Goal: Navigation & Orientation: Find specific page/section

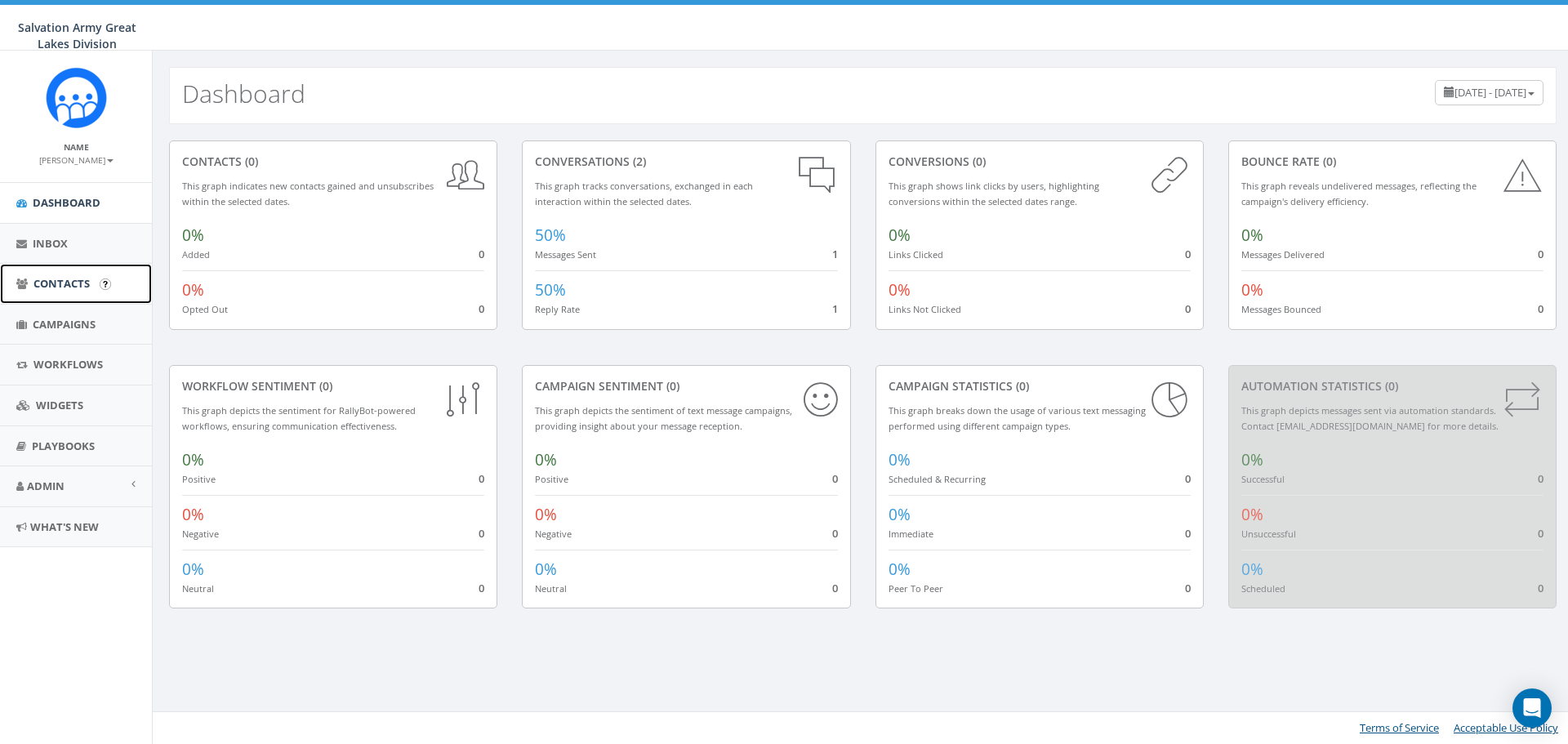
click at [48, 284] on span "Contacts" at bounding box center [61, 284] width 56 height 15
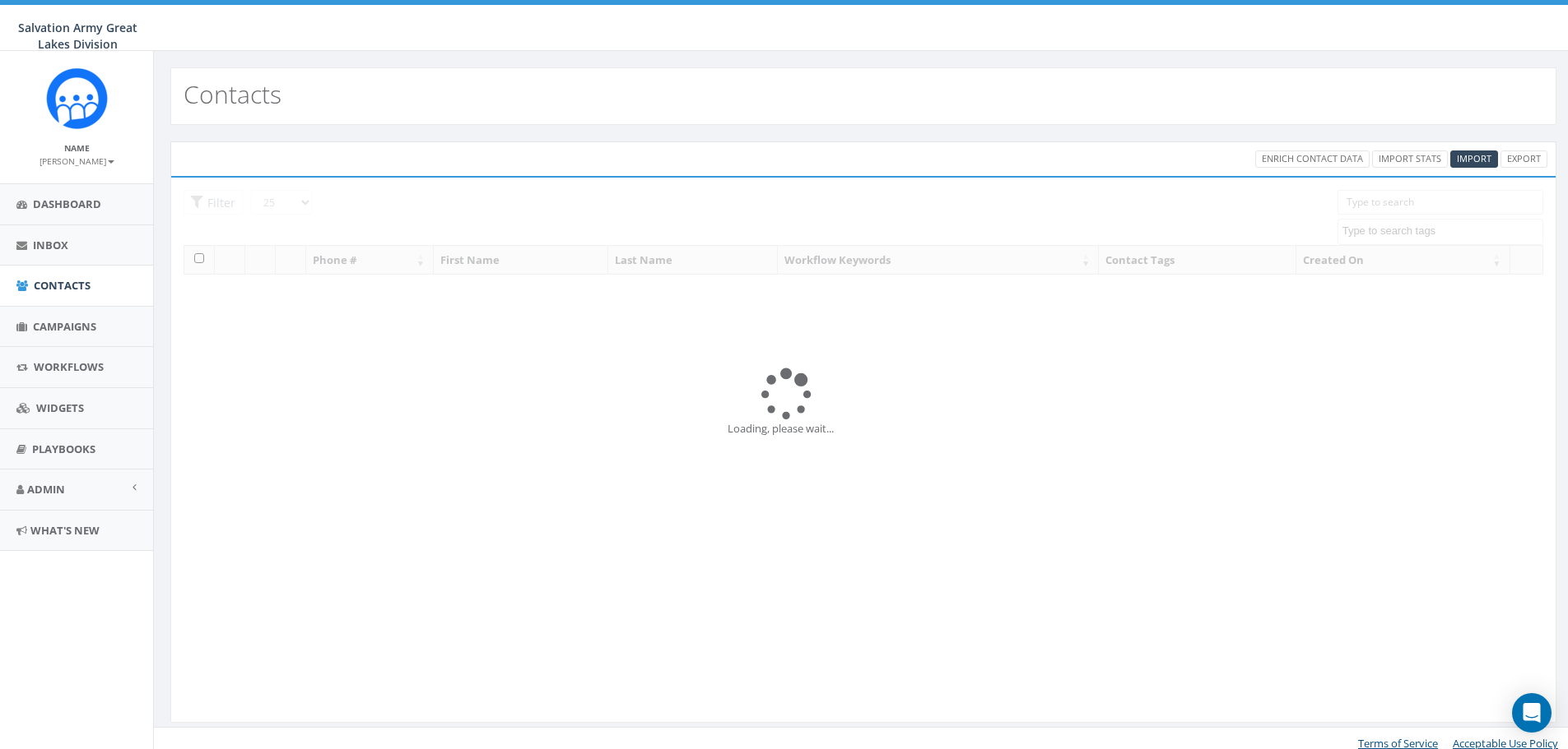
select select
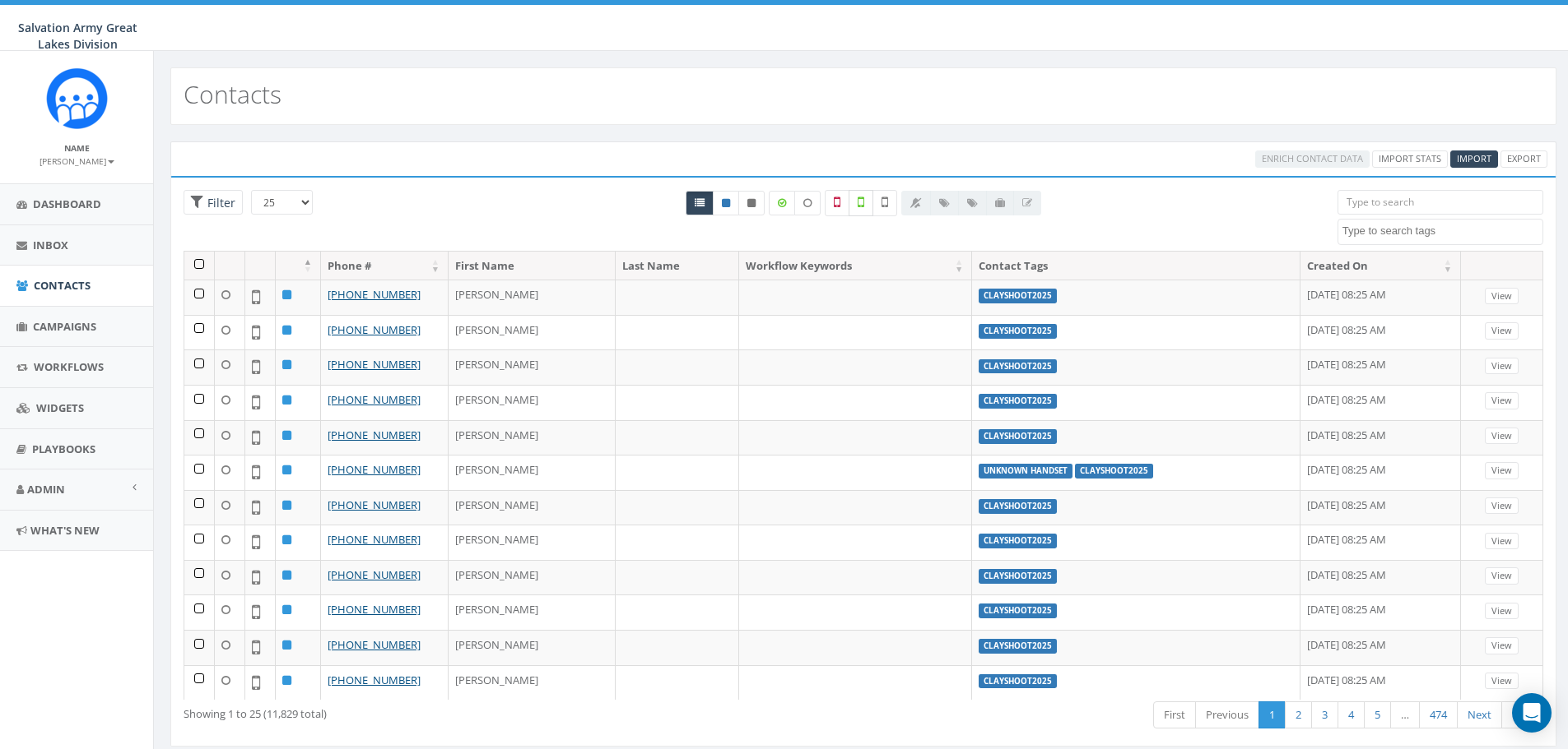
click at [866, 205] on label at bounding box center [861, 203] width 24 height 26
checkbox input "true"
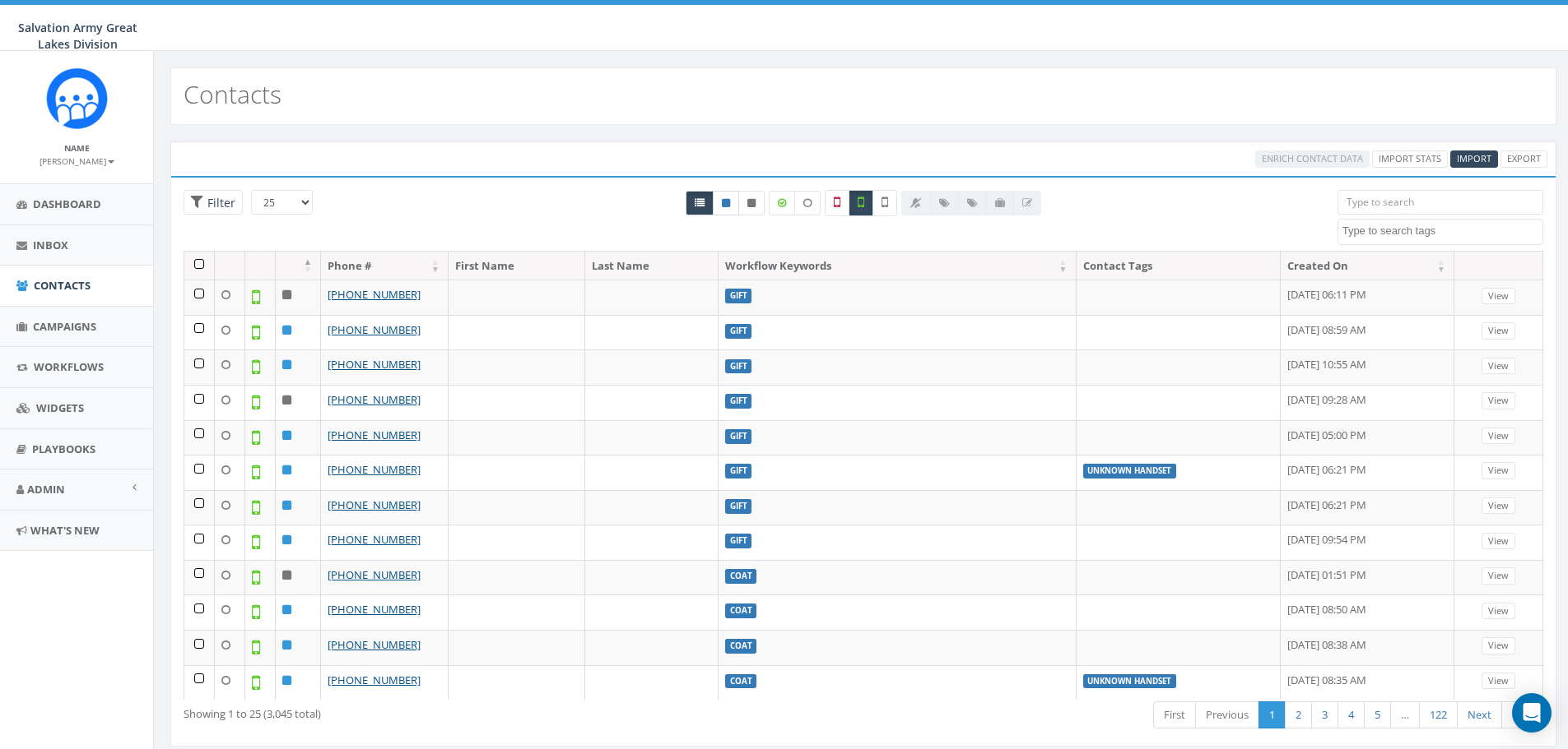
click at [725, 201] on icon at bounding box center [726, 203] width 8 height 10
radio input "true"
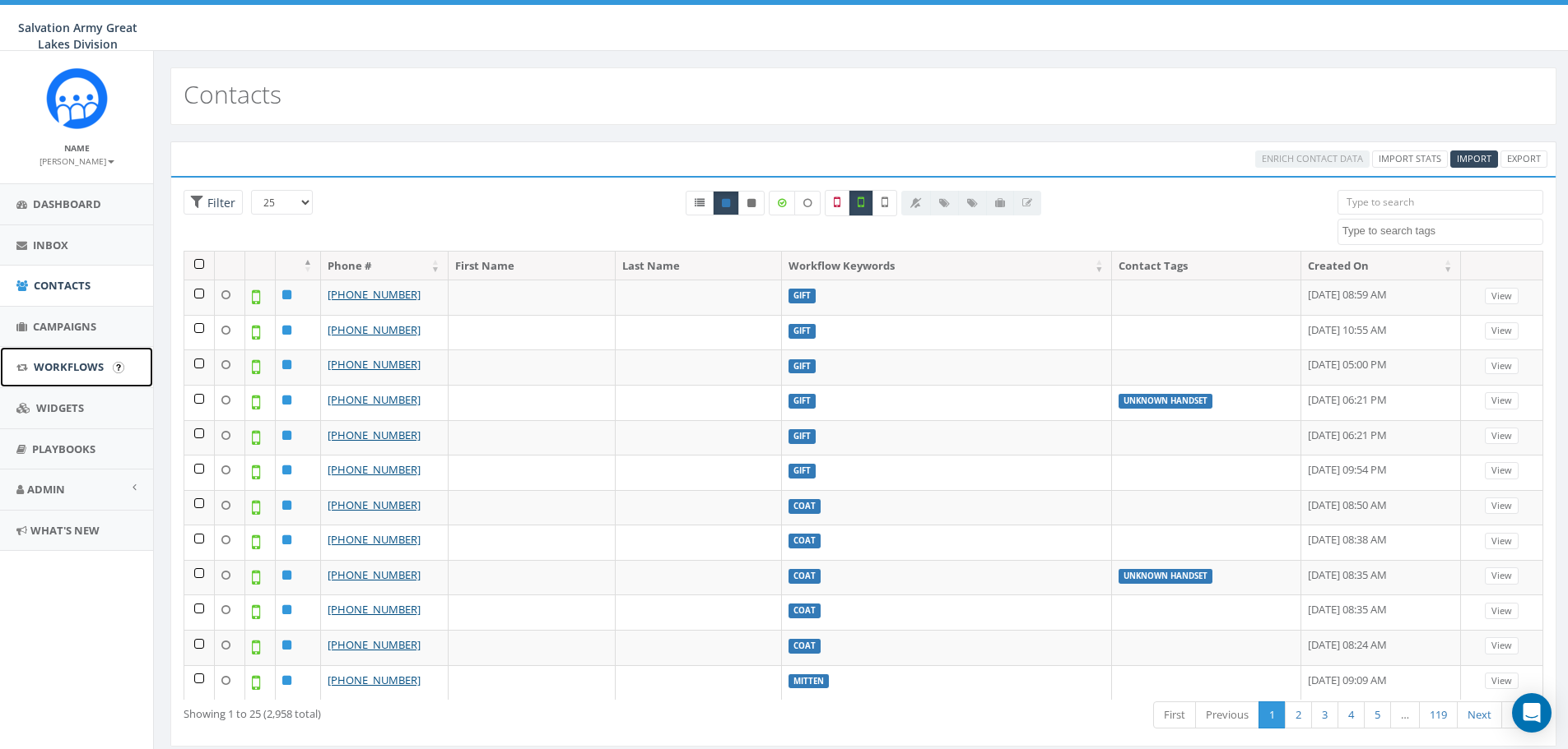
click at [77, 371] on span "Workflows" at bounding box center [68, 367] width 70 height 15
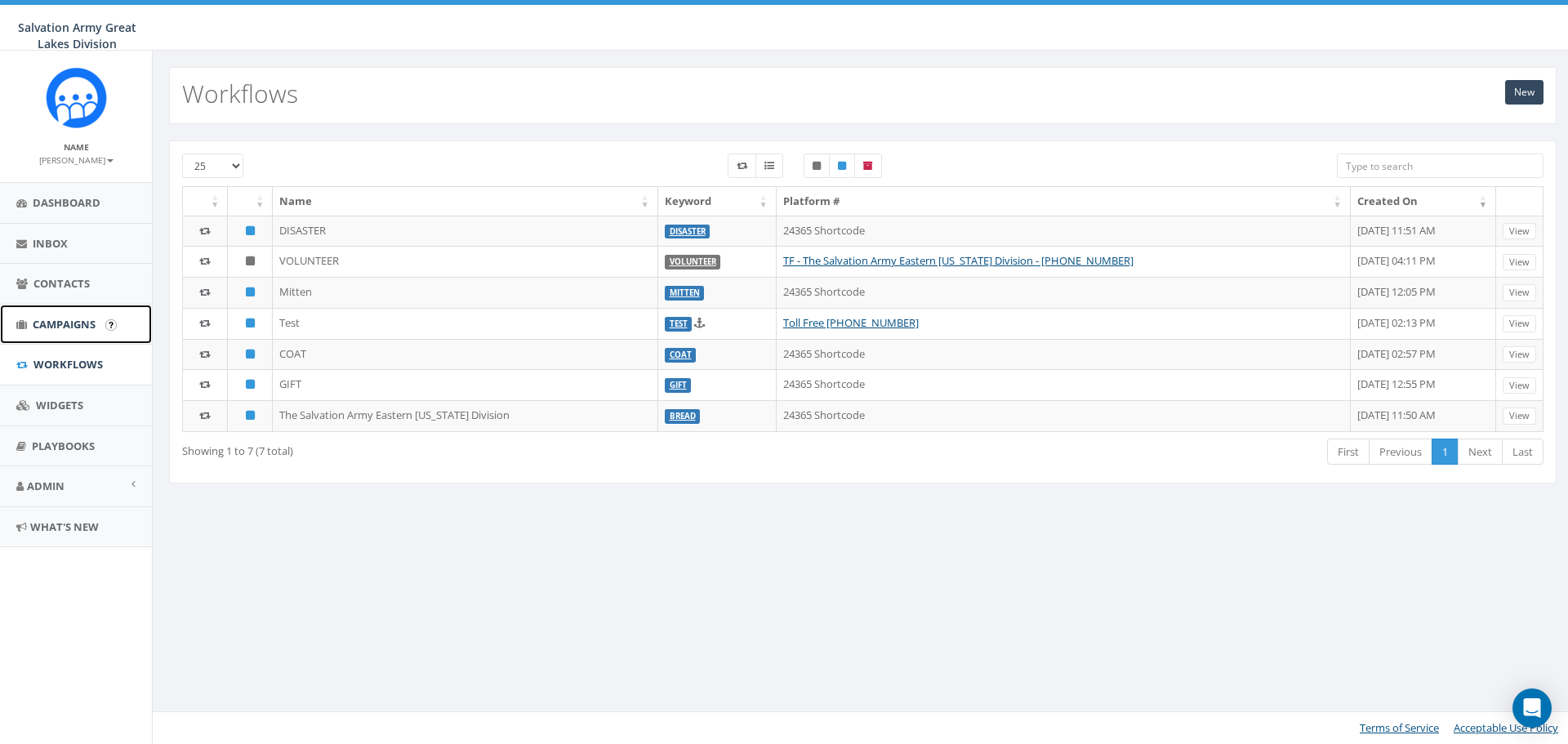
click at [67, 316] on link "Campaigns" at bounding box center [76, 325] width 152 height 40
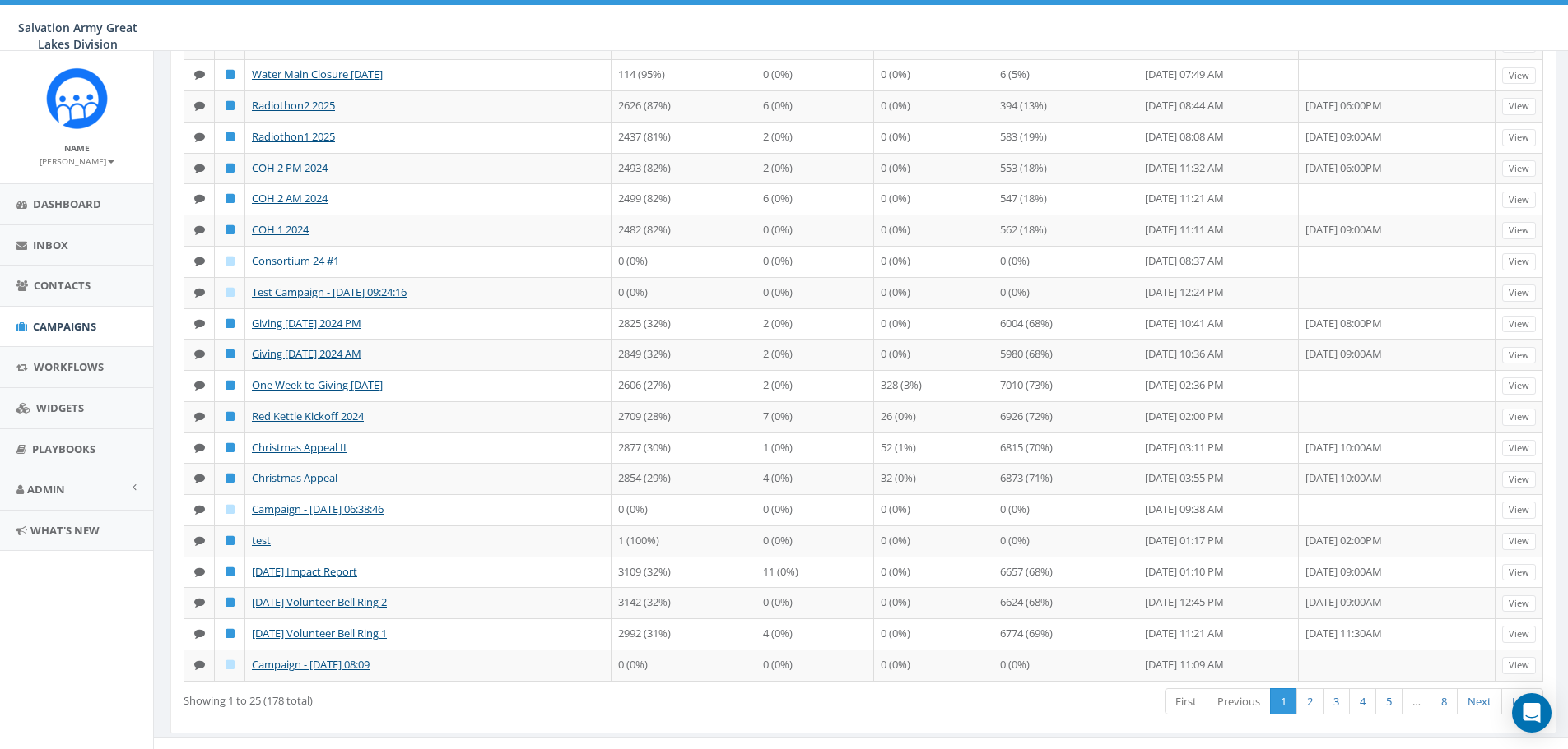
scroll to position [326, 0]
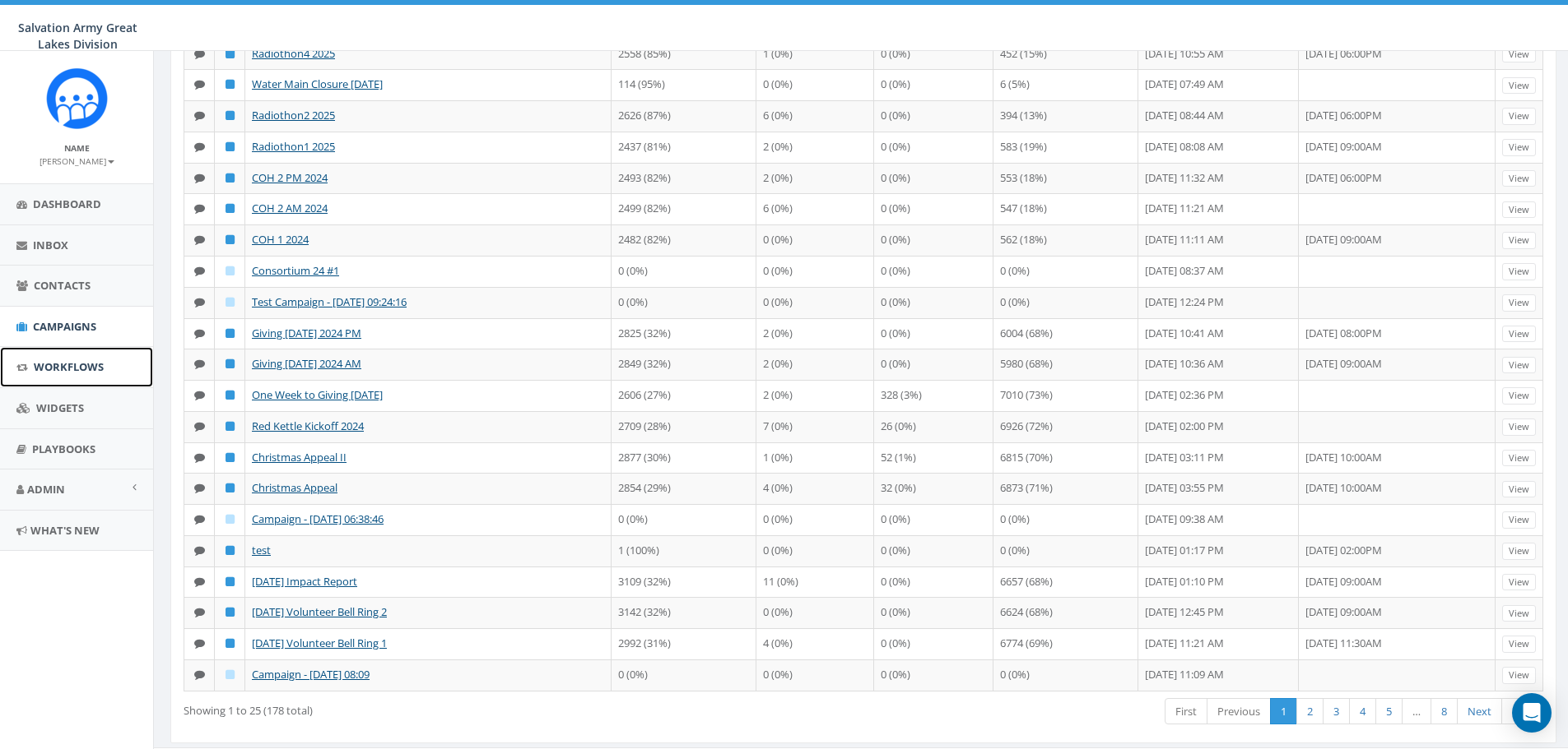
click at [53, 362] on span "Workflows" at bounding box center [68, 367] width 70 height 15
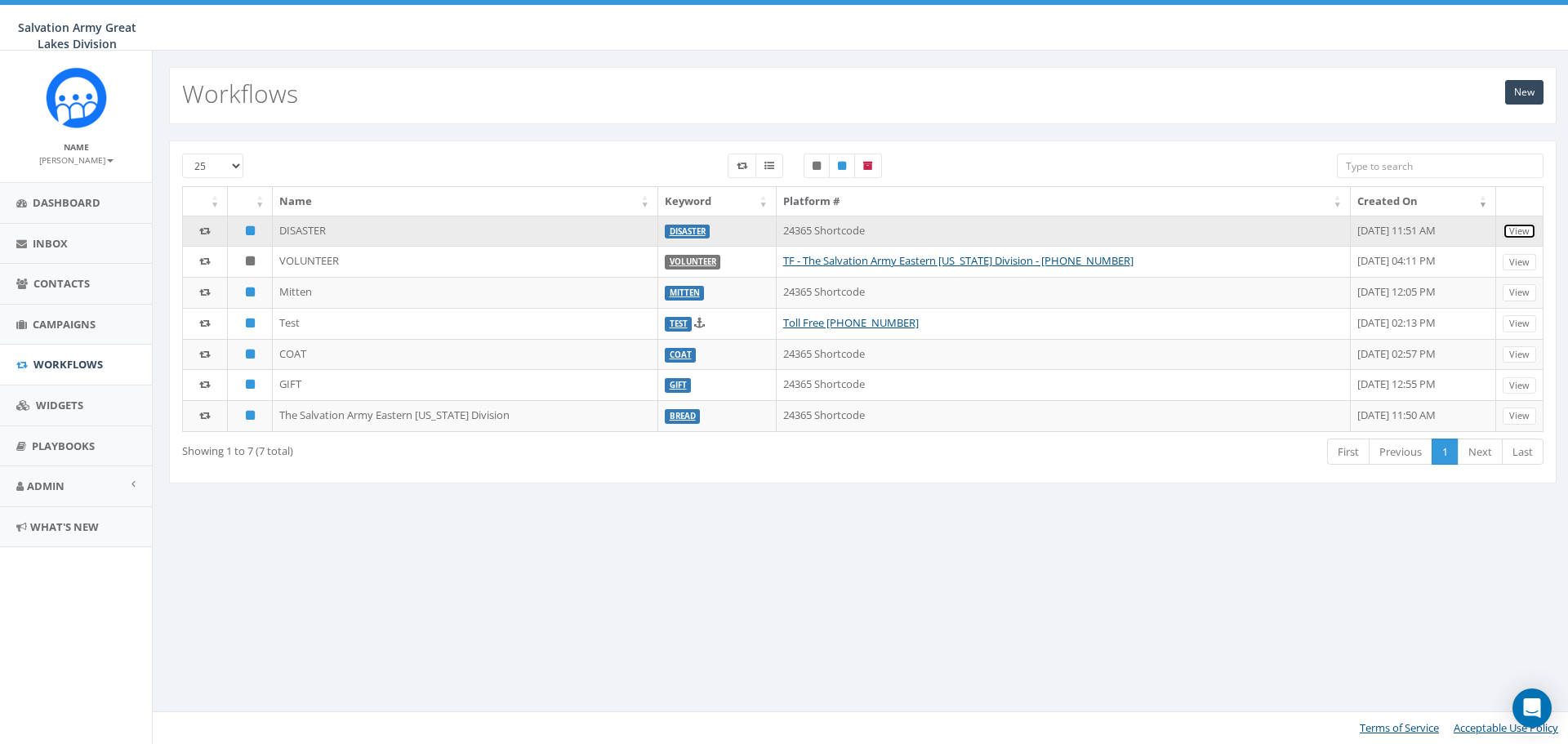
click at [1519, 228] on link "View" at bounding box center [1519, 232] width 33 height 18
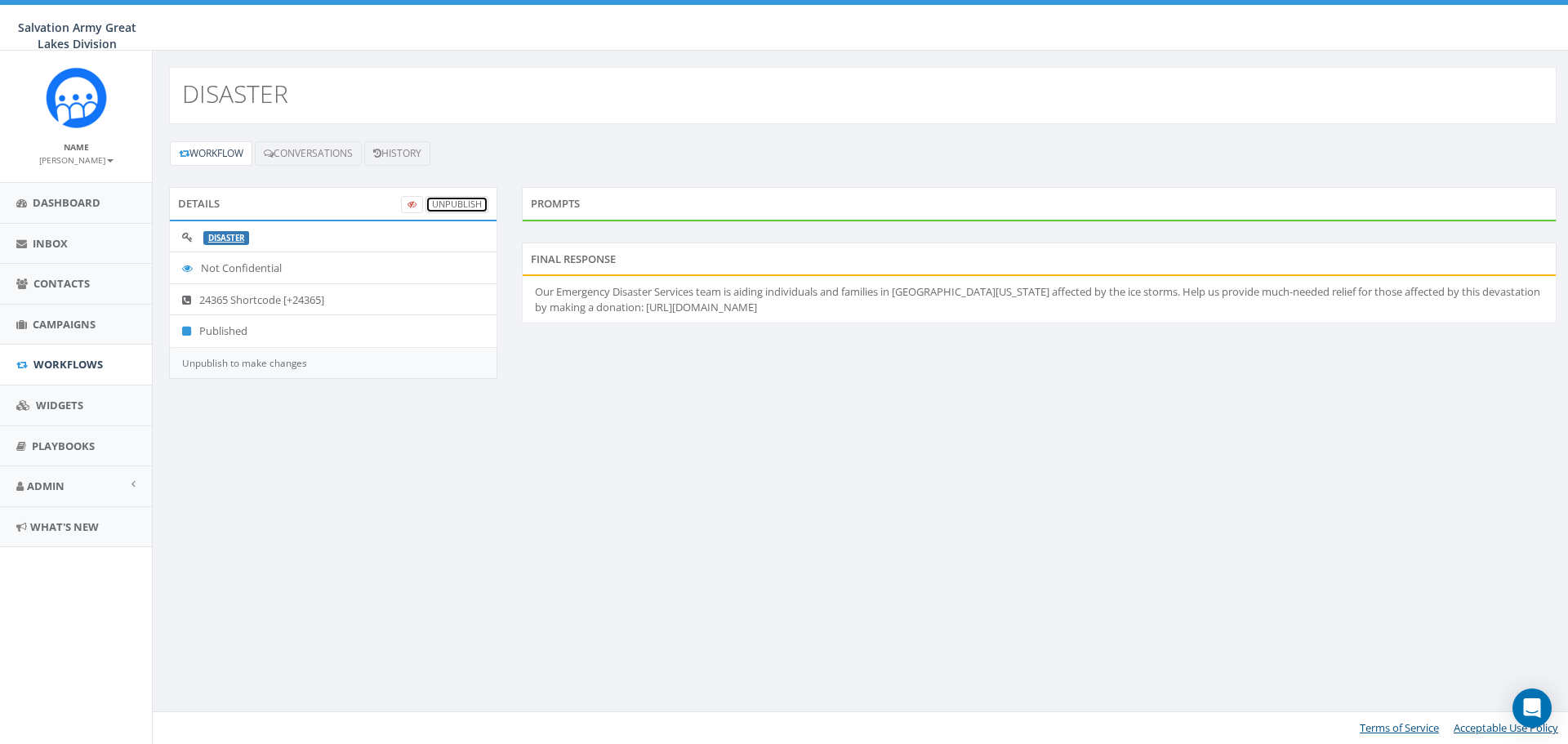
click at [459, 198] on link "UnPublish" at bounding box center [457, 204] width 63 height 18
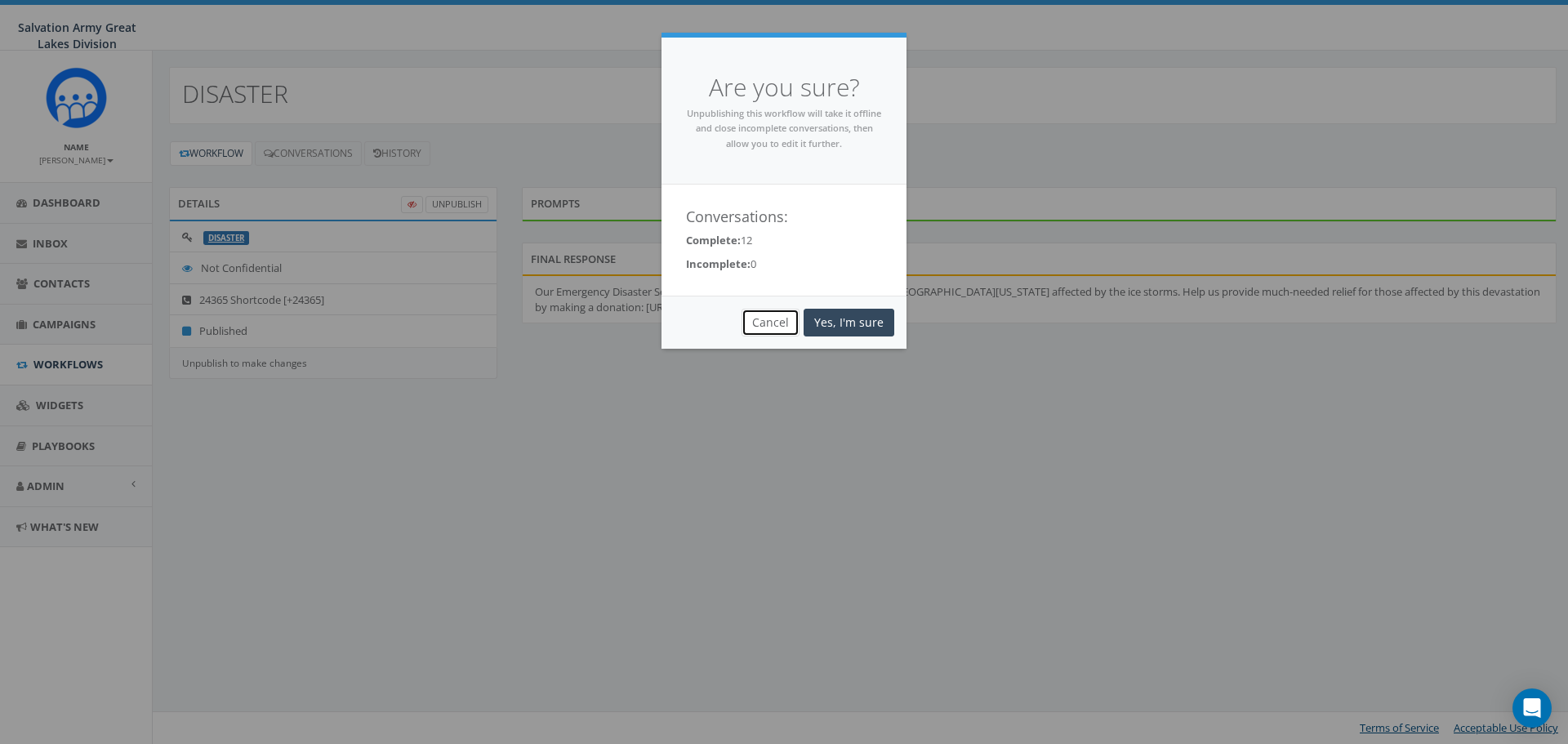
click at [781, 328] on button "Cancel" at bounding box center [770, 322] width 58 height 28
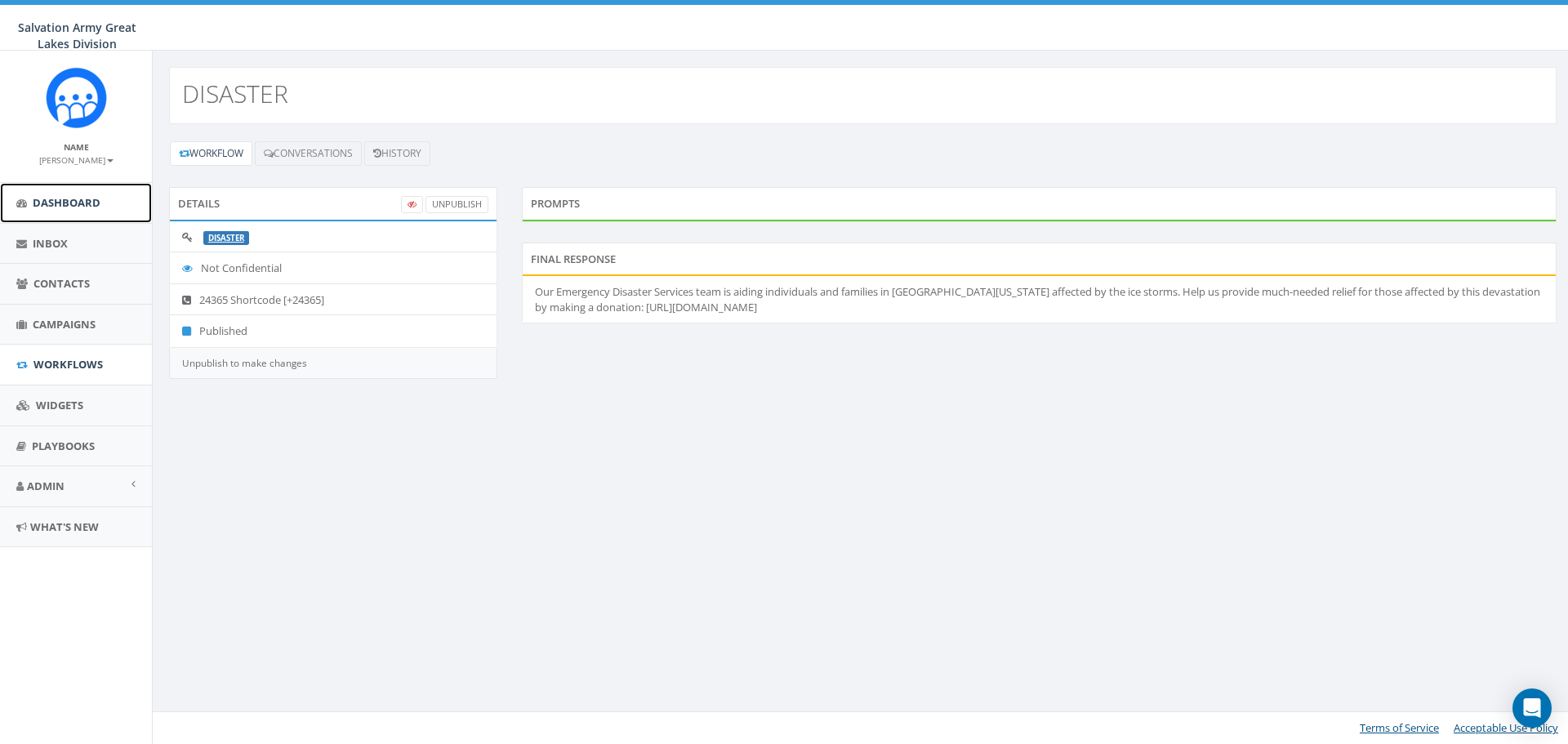
click at [54, 213] on link "Dashboard" at bounding box center [76, 203] width 152 height 40
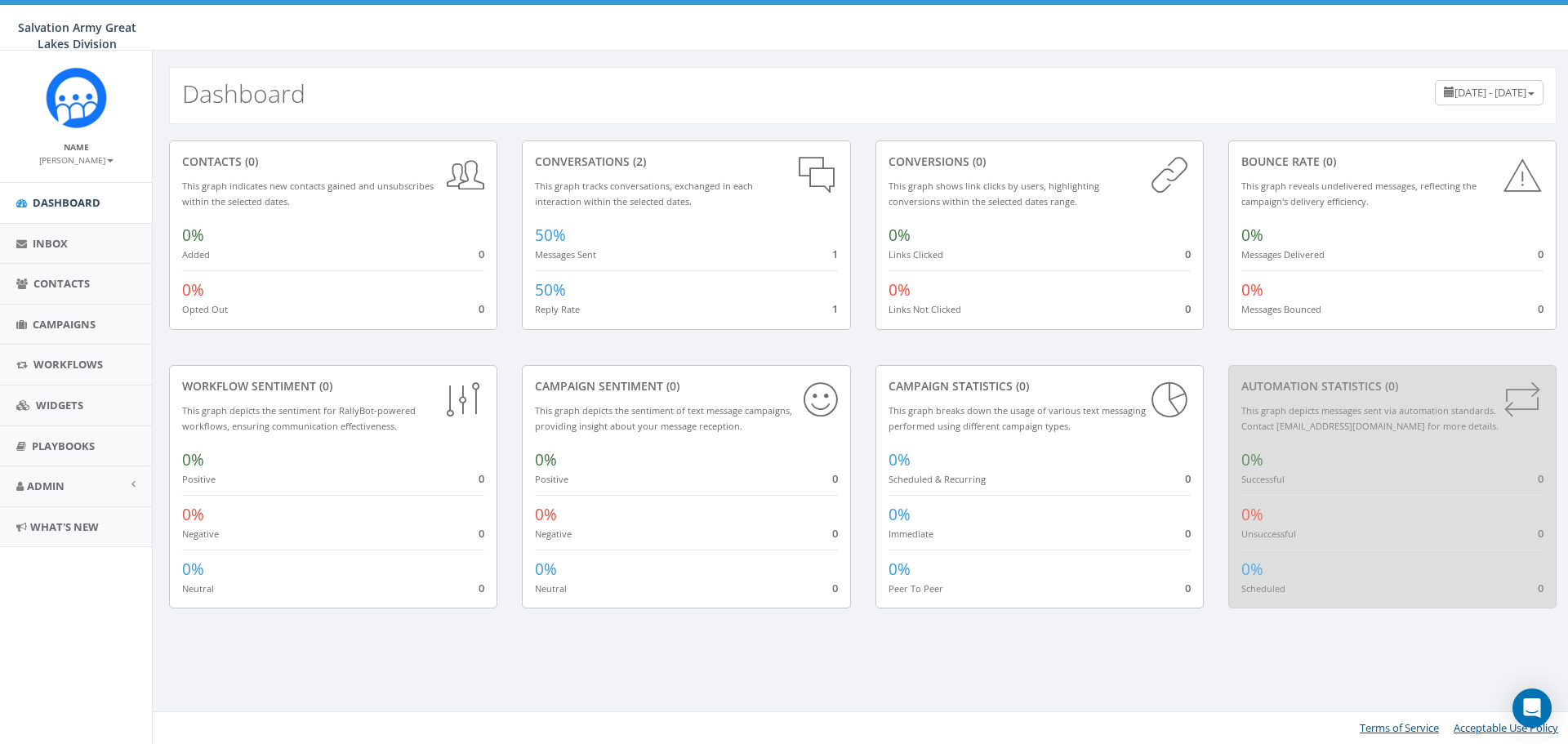
click at [1455, 90] on span "May 21, 2025 - August 19, 2025" at bounding box center [1491, 93] width 72 height 15
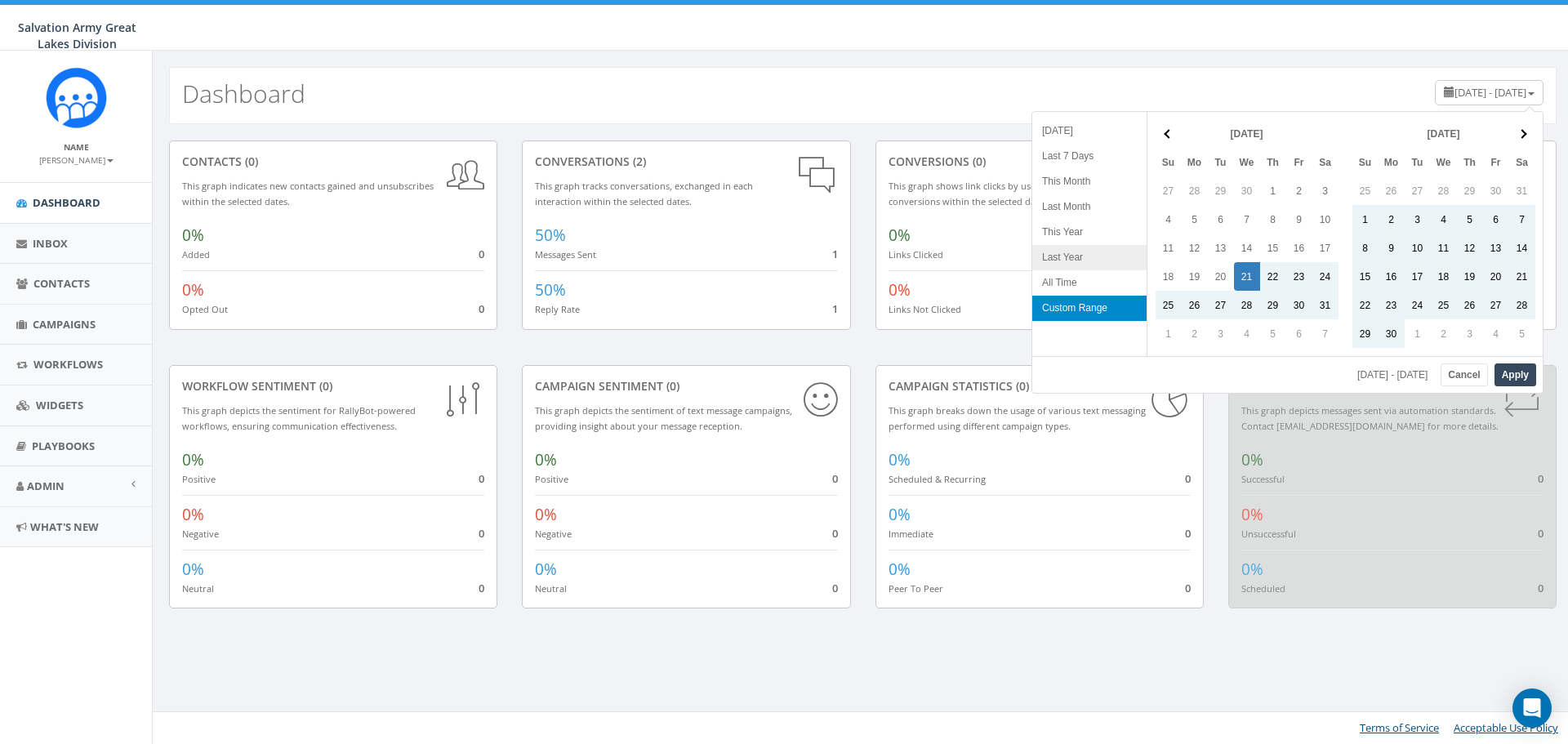
click at [1064, 261] on li "Last Year" at bounding box center [1089, 258] width 115 height 25
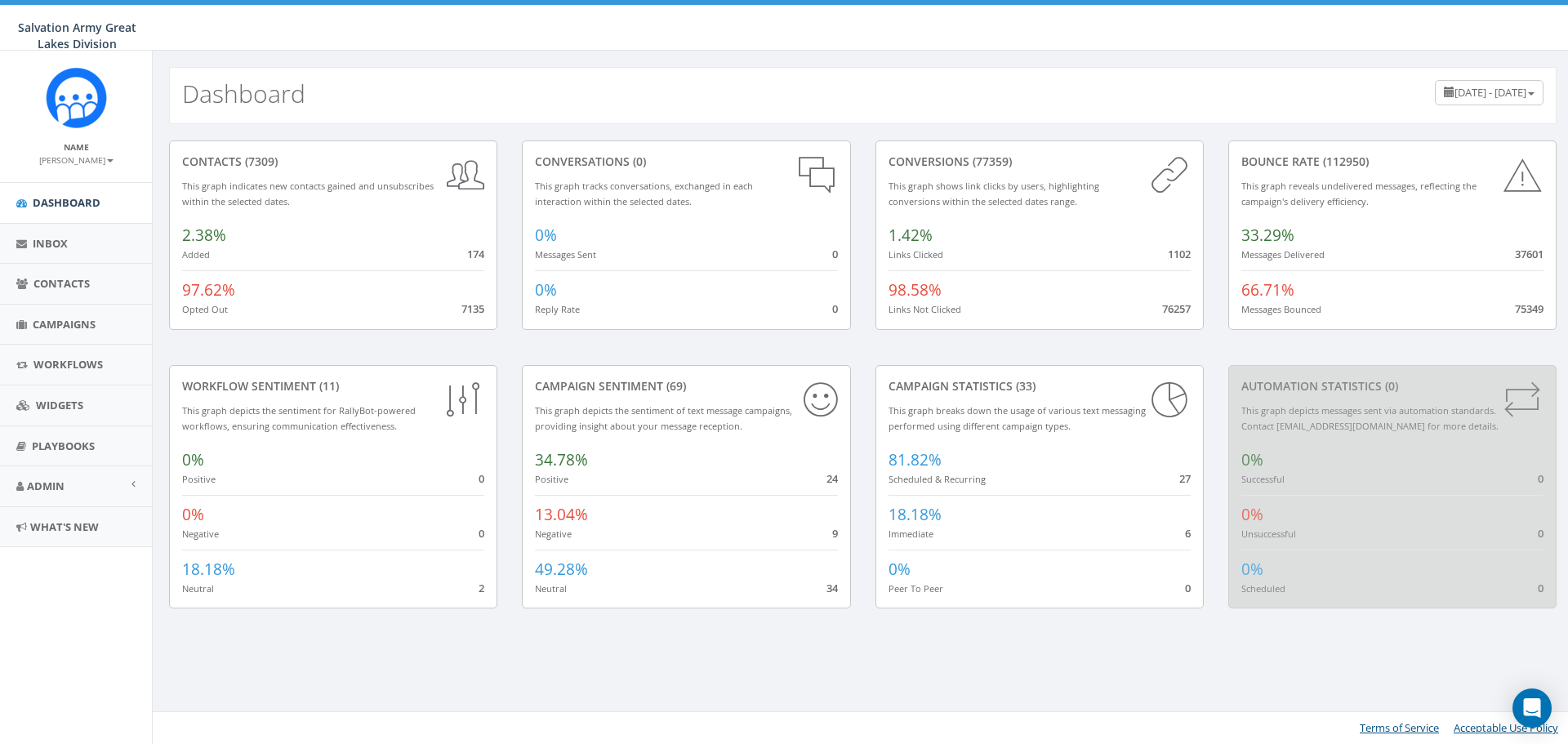
click at [1455, 90] on span "January 1, 2024 - December 31, 2024" at bounding box center [1491, 93] width 72 height 15
click at [1482, 301] on li "Custom Range" at bounding box center [1486, 302] width 115 height 25
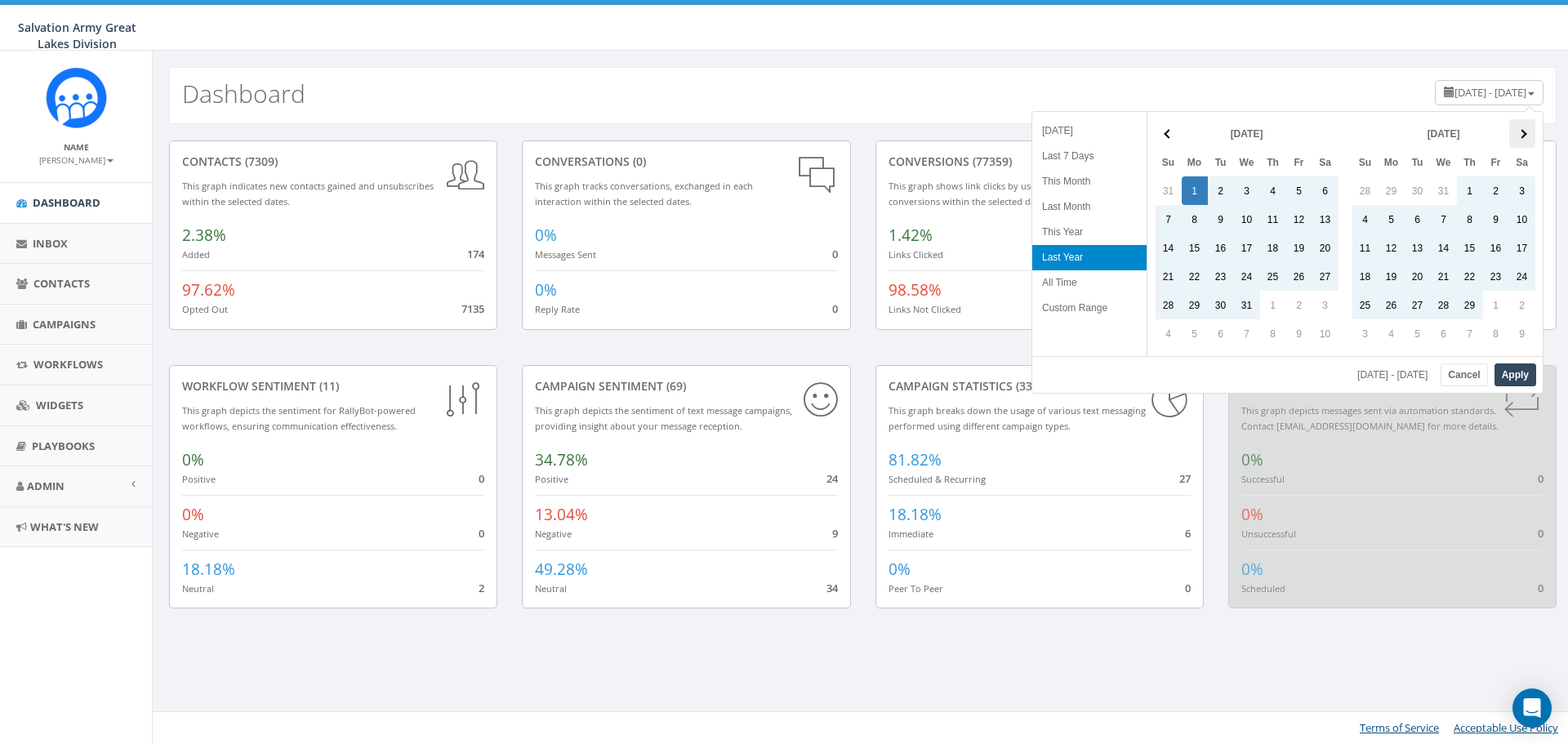
click at [1522, 128] on th at bounding box center [1522, 134] width 26 height 28
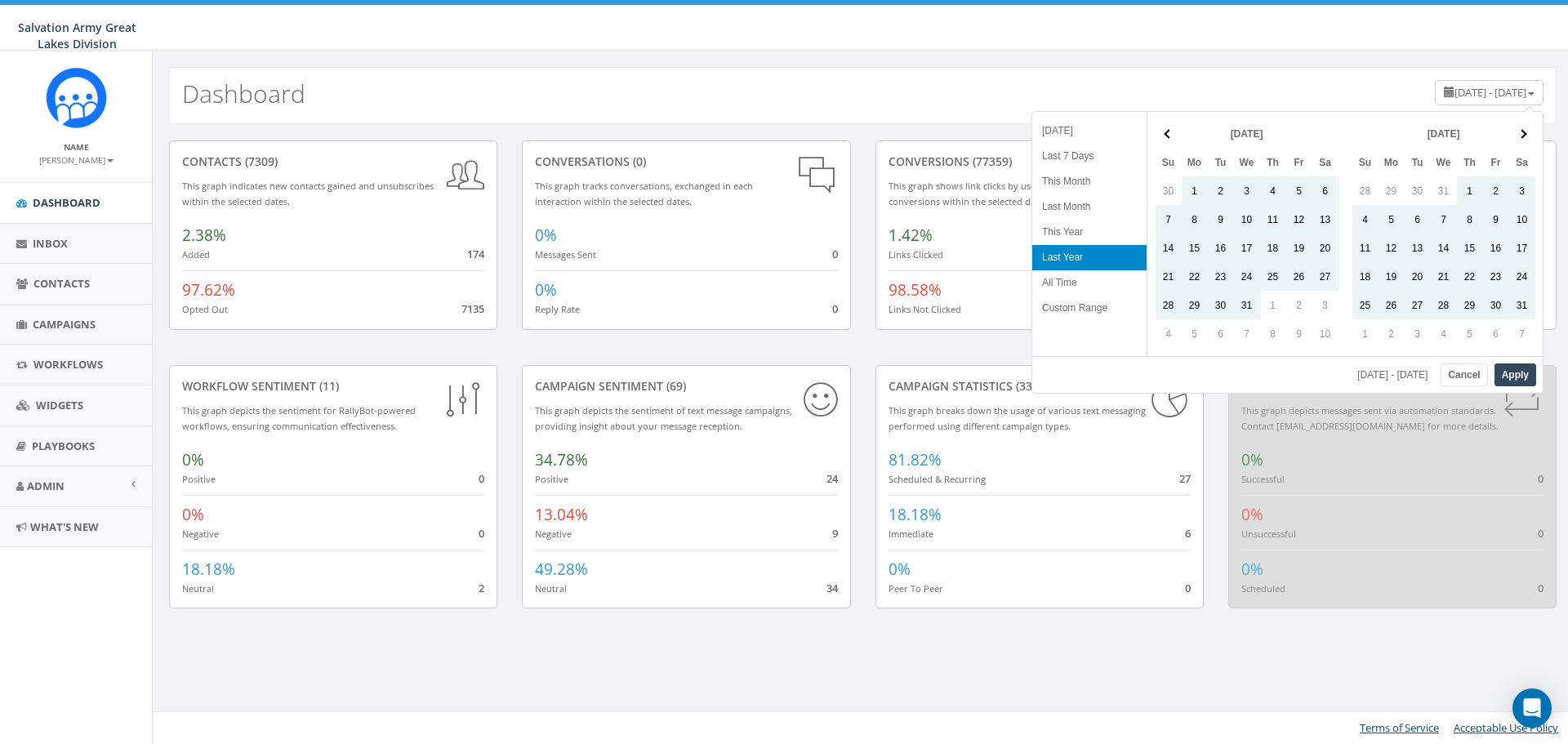
click at [1522, 128] on th at bounding box center [1522, 134] width 26 height 28
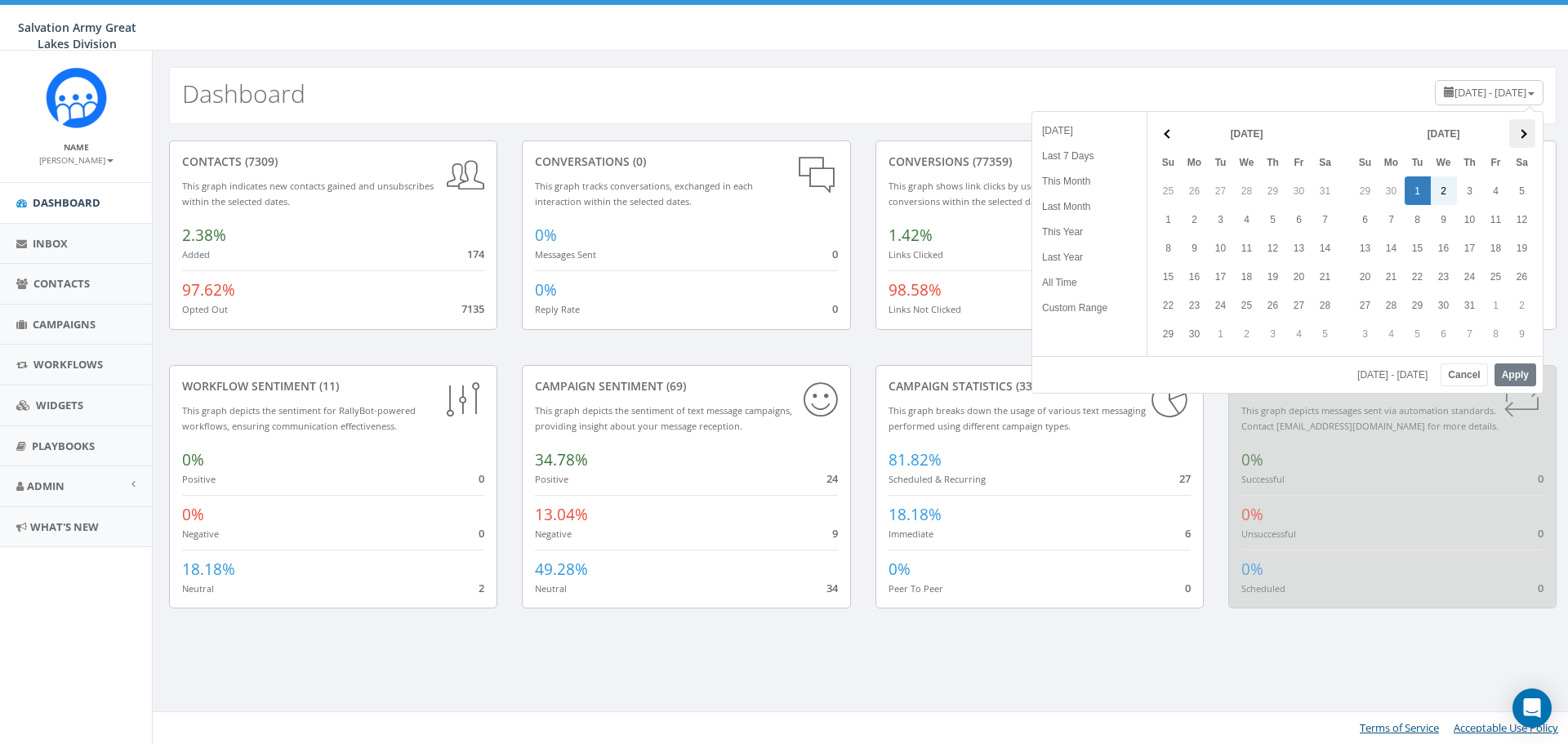
click at [1524, 132] on span at bounding box center [1522, 133] width 9 height 9
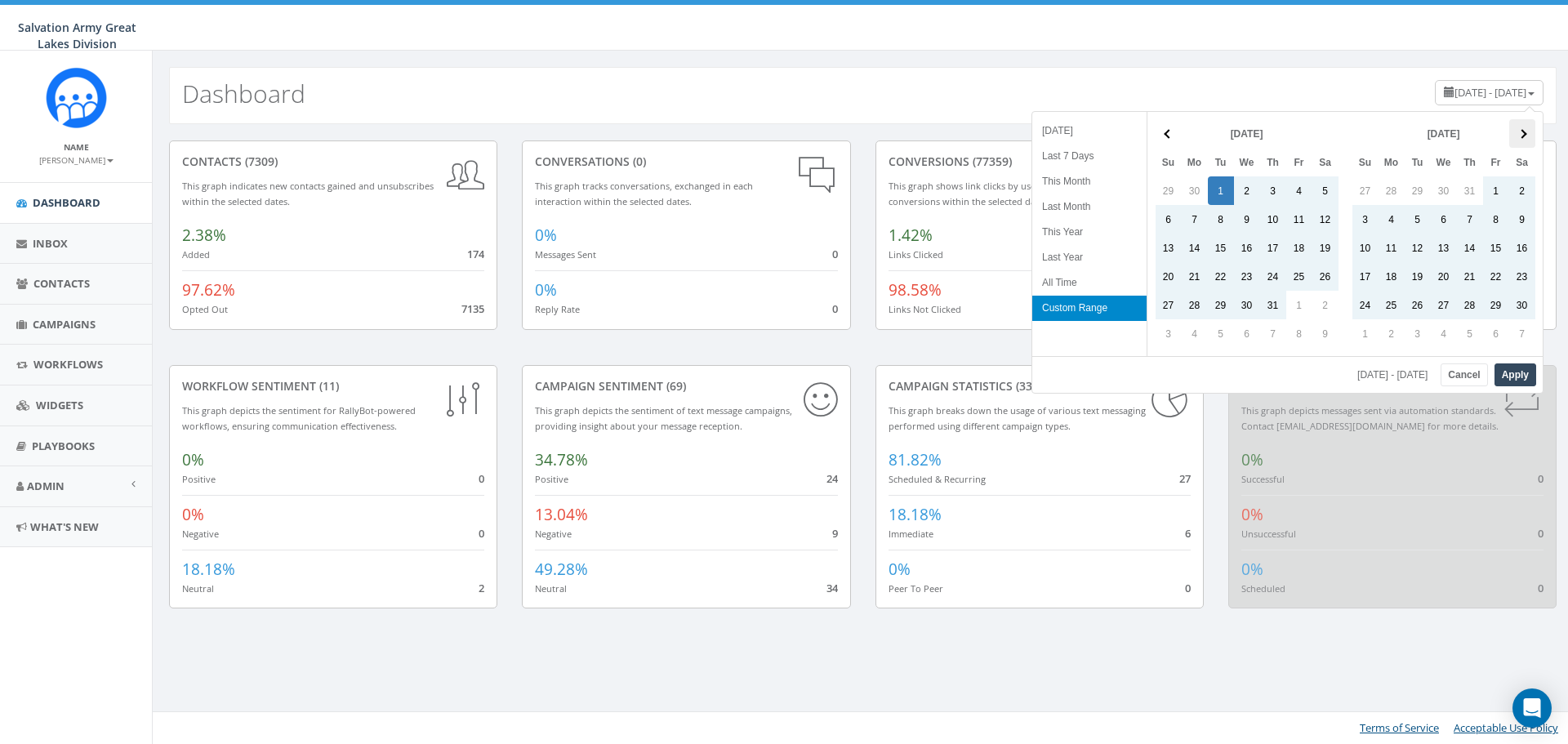
click at [1516, 131] on th at bounding box center [1522, 134] width 26 height 28
click at [1515, 375] on button "Apply" at bounding box center [1516, 374] width 42 height 23
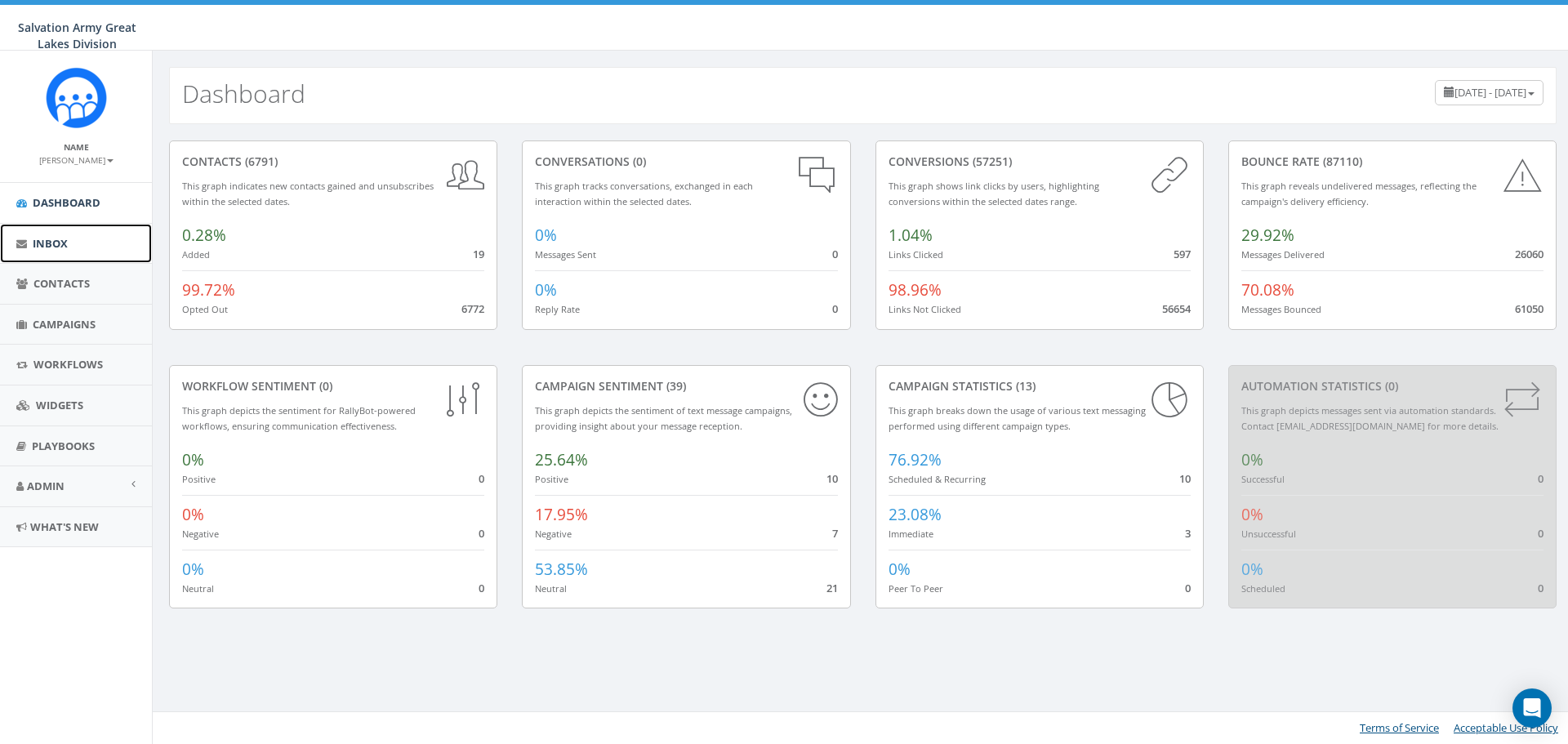
click at [40, 247] on span "Inbox" at bounding box center [50, 244] width 35 height 15
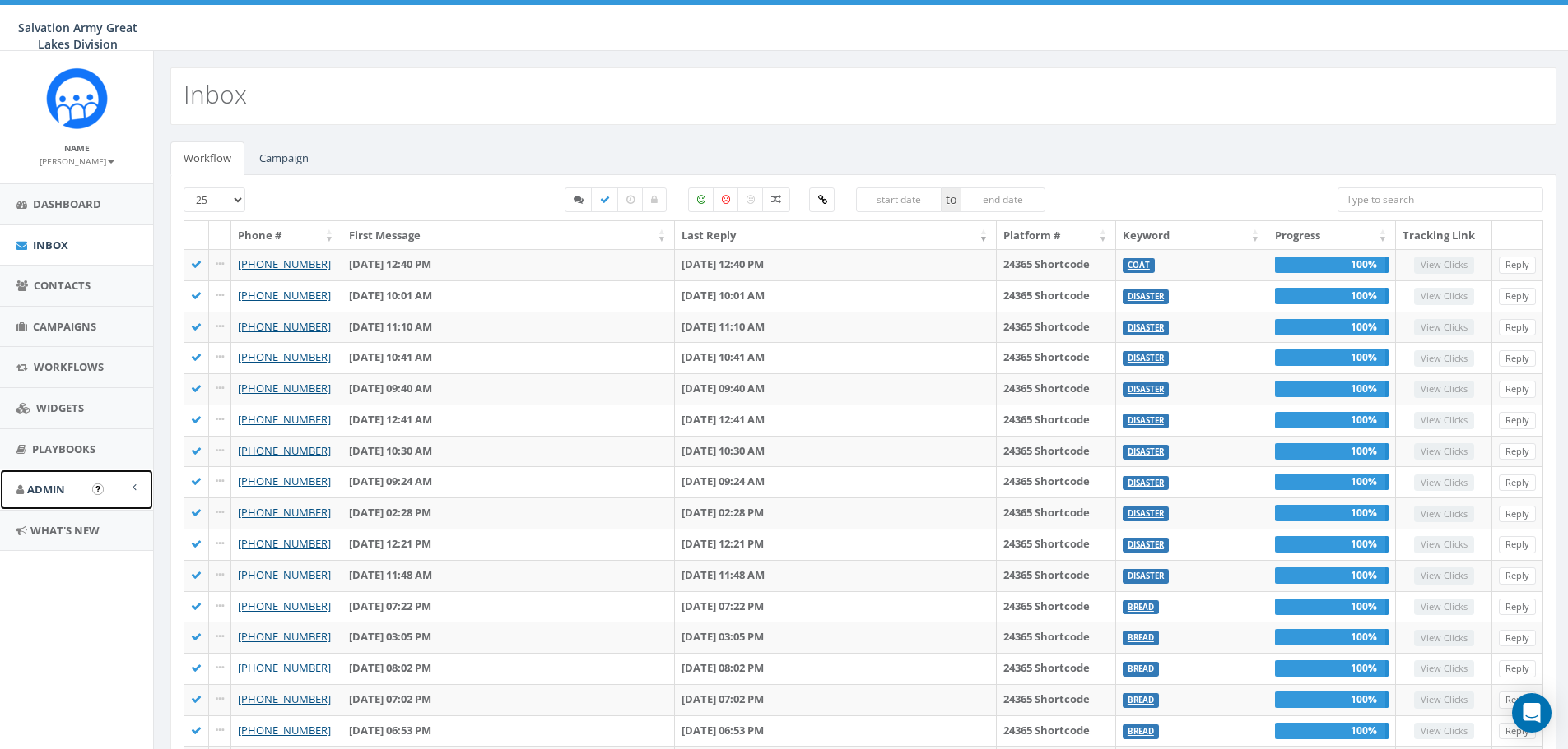
click at [44, 489] on span "Admin" at bounding box center [46, 490] width 38 height 15
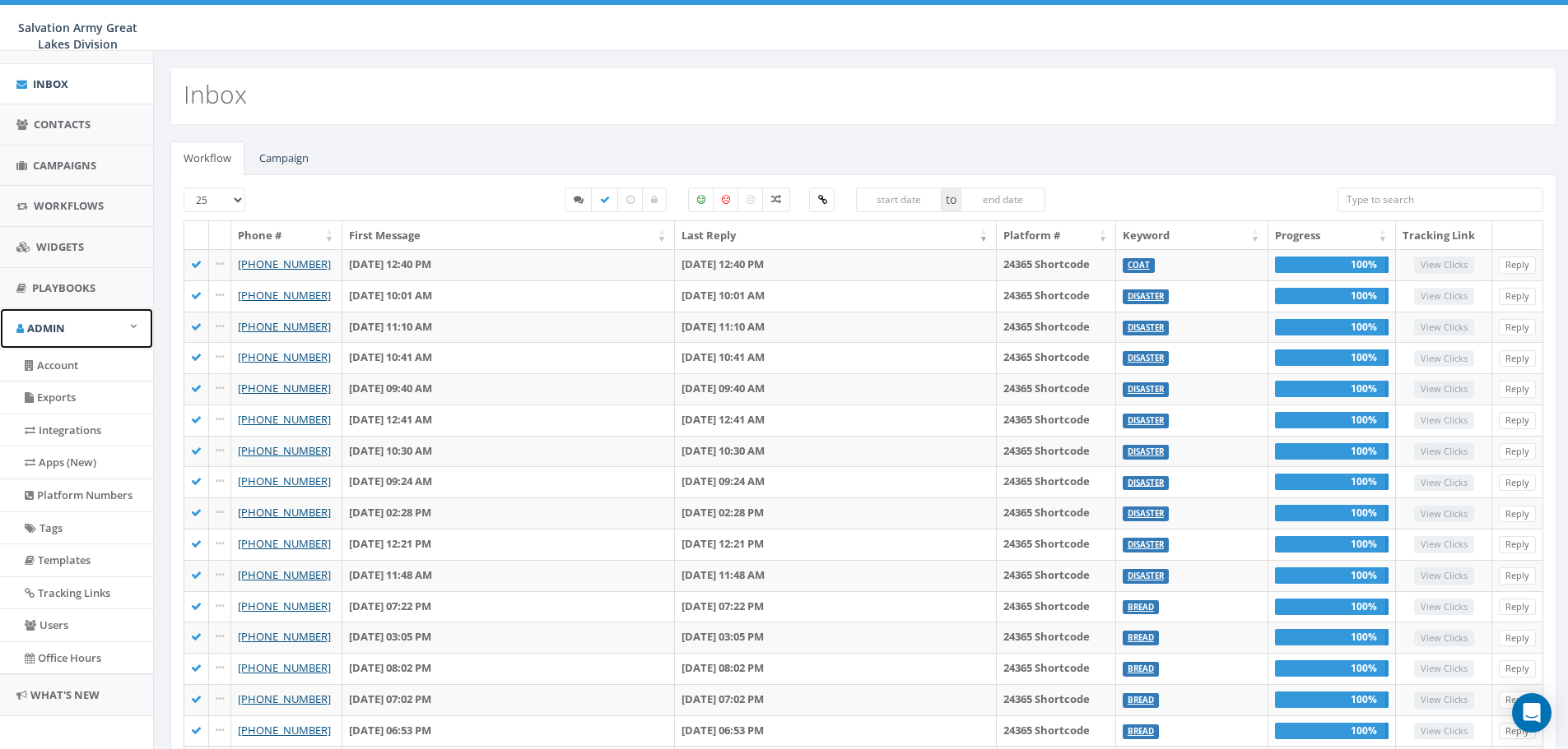
scroll to position [174, 0]
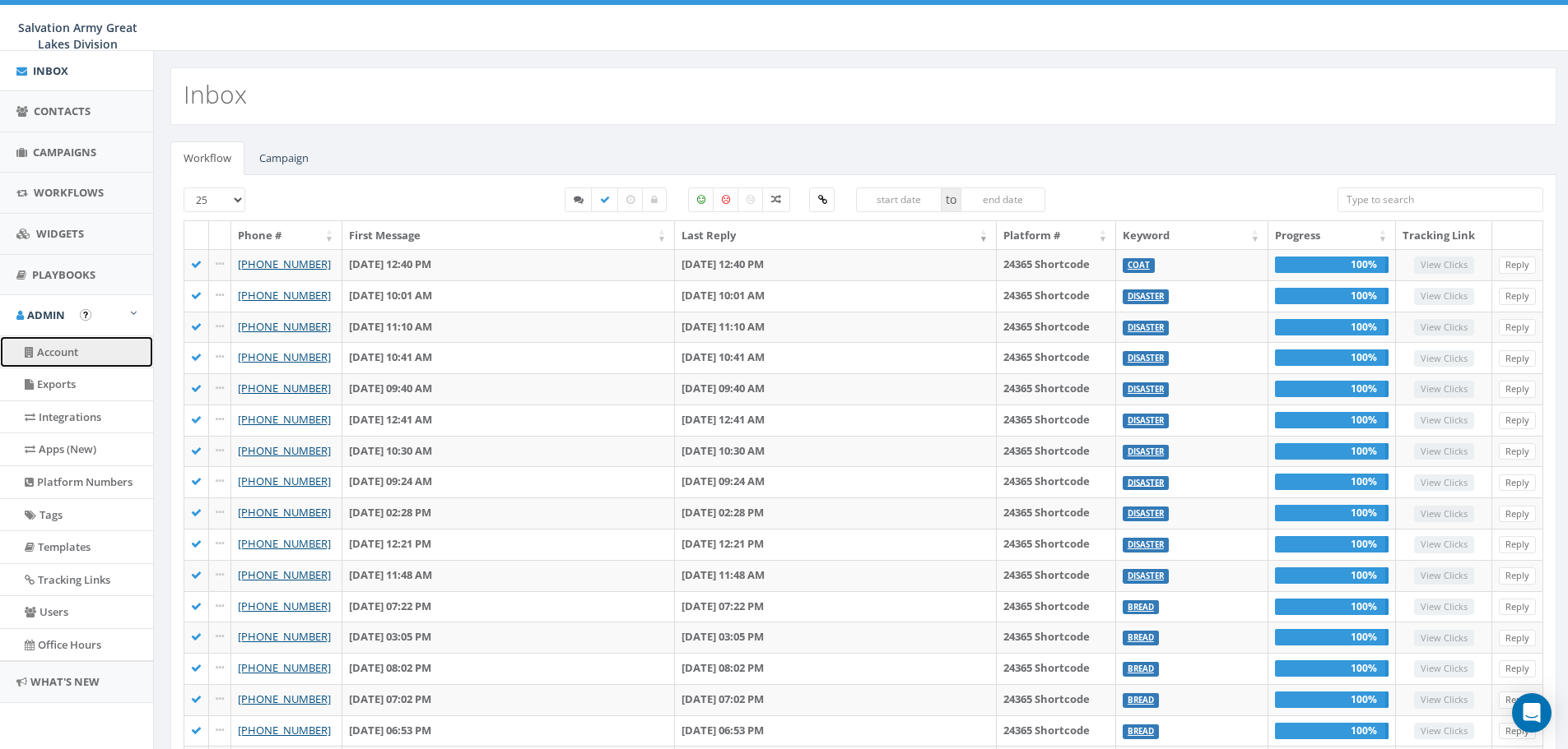
click at [57, 354] on link "Account" at bounding box center [77, 352] width 153 height 32
click at [281, 161] on link "Campaign" at bounding box center [284, 158] width 76 height 34
